Goal: Information Seeking & Learning: Learn about a topic

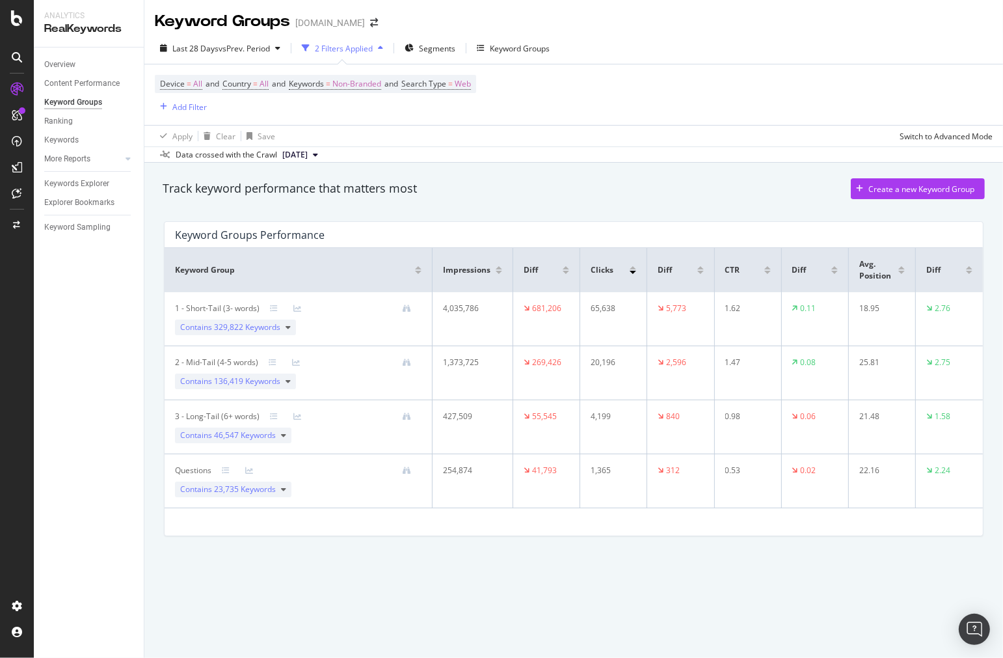
click at [704, 140] on div "Apply Clear Save Switch to Advanced Mode" at bounding box center [573, 135] width 859 height 21
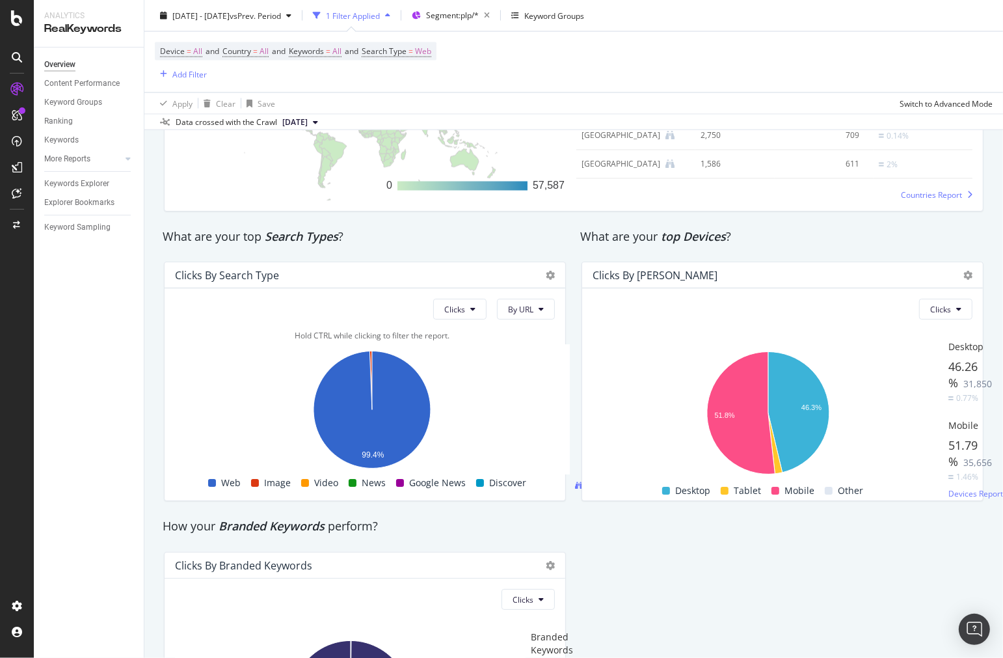
scroll to position [2096, 0]
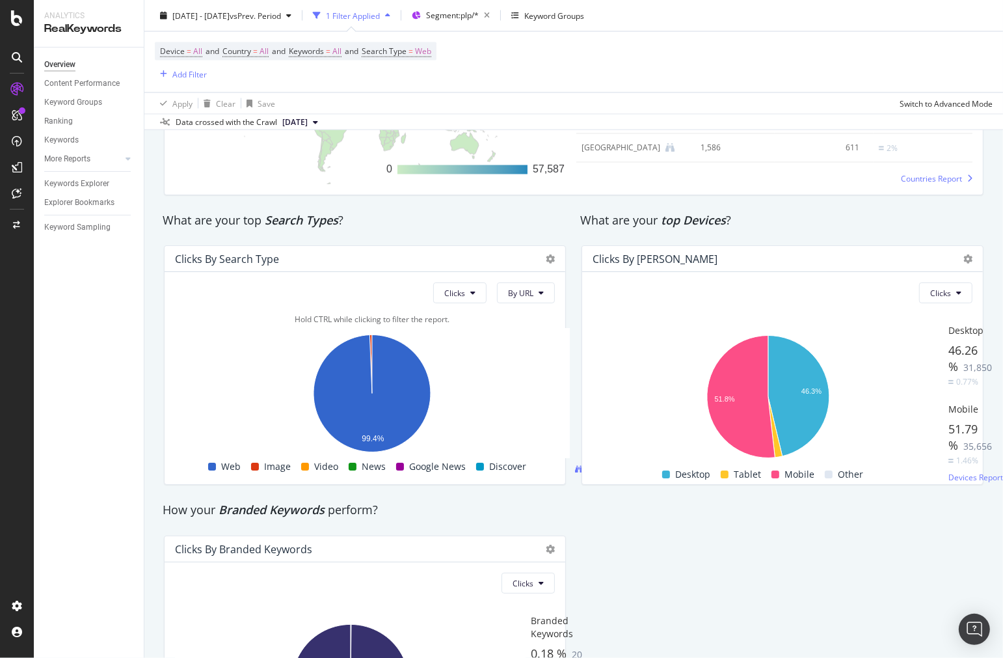
click at [569, 342] on rect "A chart." at bounding box center [372, 394] width 395 height 130
drag, startPoint x: 567, startPoint y: 353, endPoint x: 569, endPoint y: 330, distance: 22.9
click at [569, 330] on div "Hold CTRL while clicking to filter the report. 99.4% Search Type No. of Clicks …" at bounding box center [372, 394] width 395 height 161
click at [541, 254] on div "Clicks By Search Type" at bounding box center [365, 259] width 401 height 26
click at [546, 260] on icon at bounding box center [550, 258] width 9 height 9
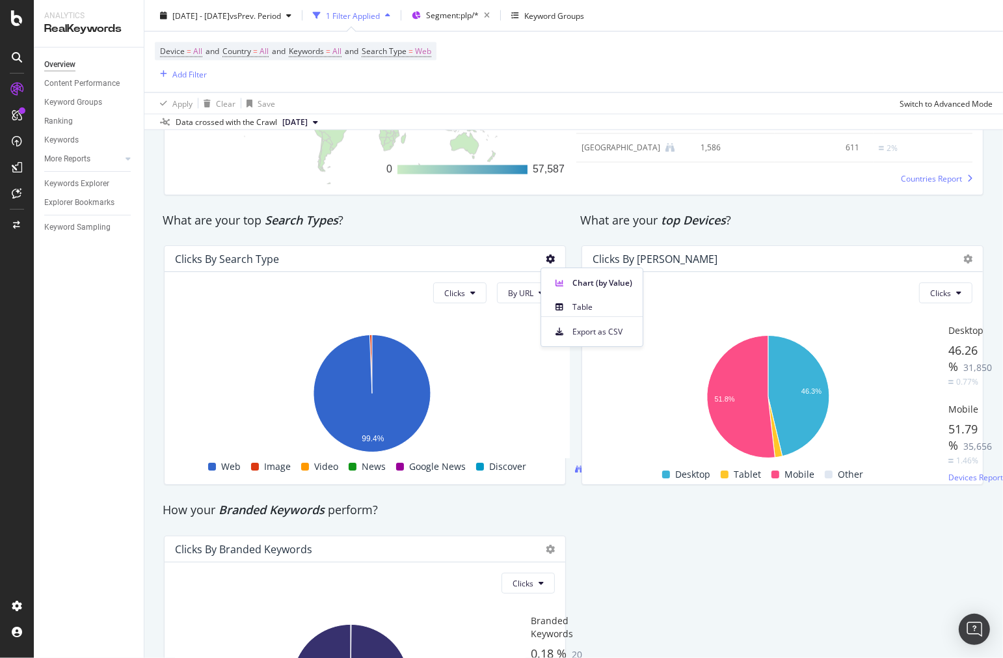
click at [546, 260] on icon at bounding box center [550, 258] width 9 height 9
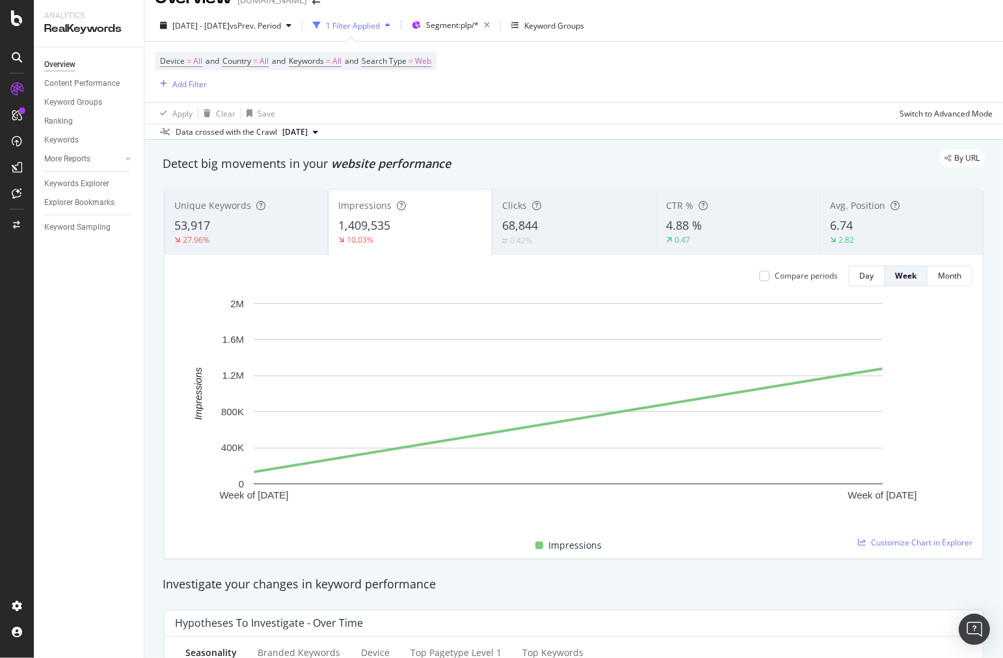
scroll to position [0, 0]
